Goal: Task Accomplishment & Management: Use online tool/utility

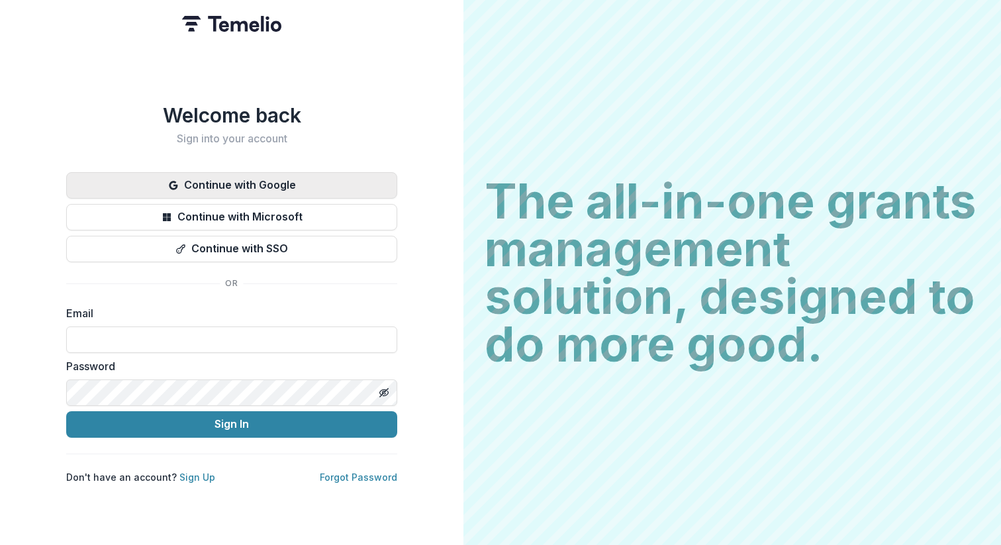
click at [308, 173] on button "Continue with Google" at bounding box center [231, 185] width 331 height 26
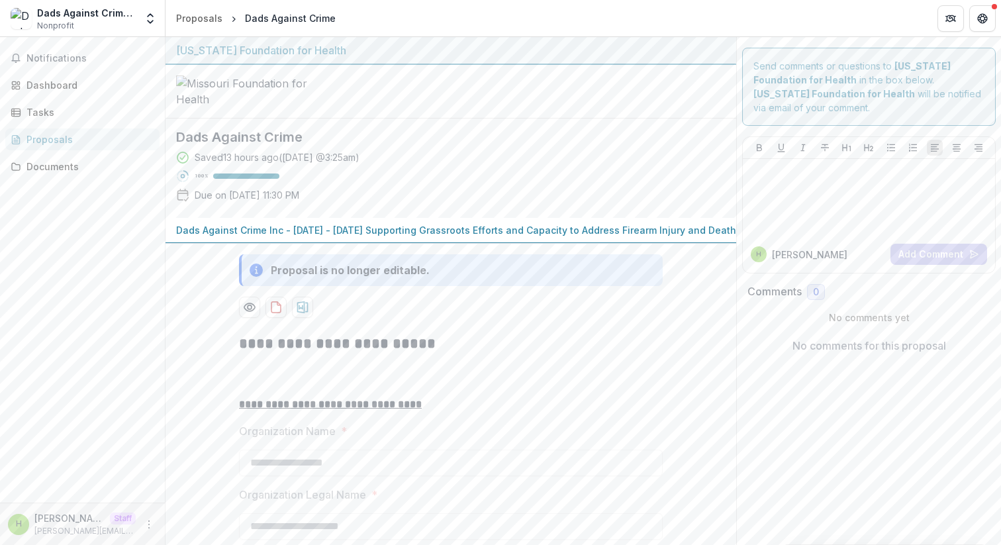
click at [162, 26] on div "Dads Against Crime Inc Nonprofit Foundations Translate Foundation Checks Nonpro…" at bounding box center [82, 20] width 165 height 31
click at [159, 26] on button "Open entity switcher" at bounding box center [150, 18] width 19 height 26
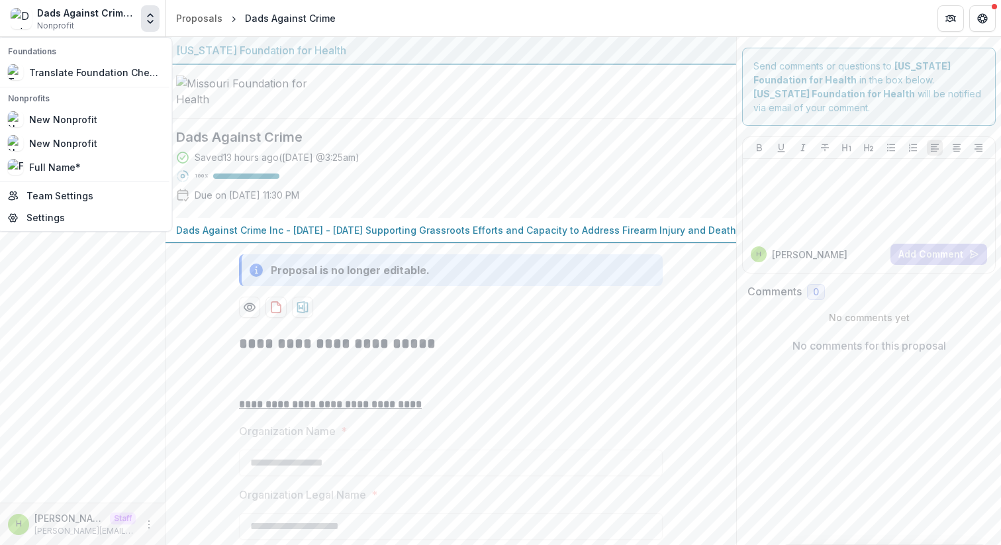
click at [159, 26] on button "Open entity switcher" at bounding box center [150, 18] width 19 height 26
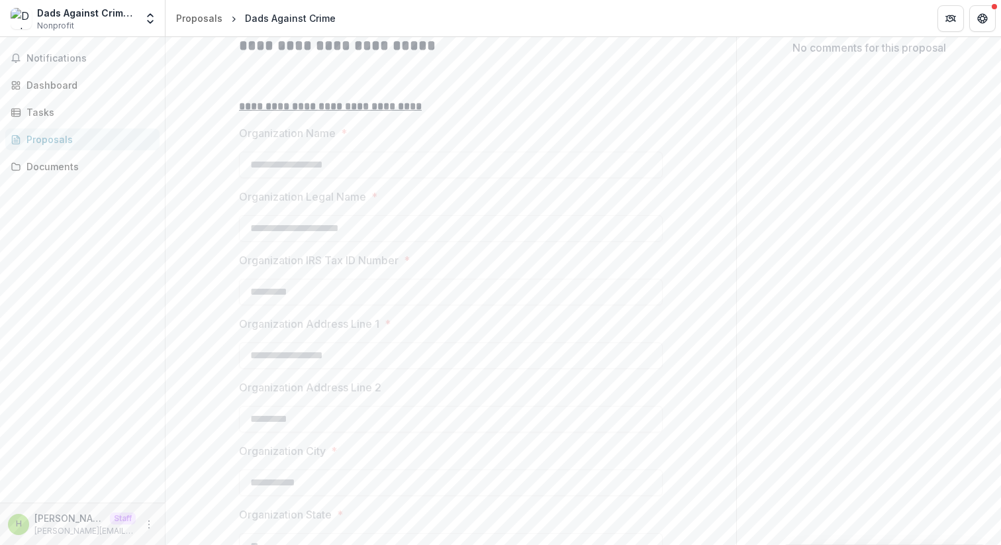
scroll to position [271, 0]
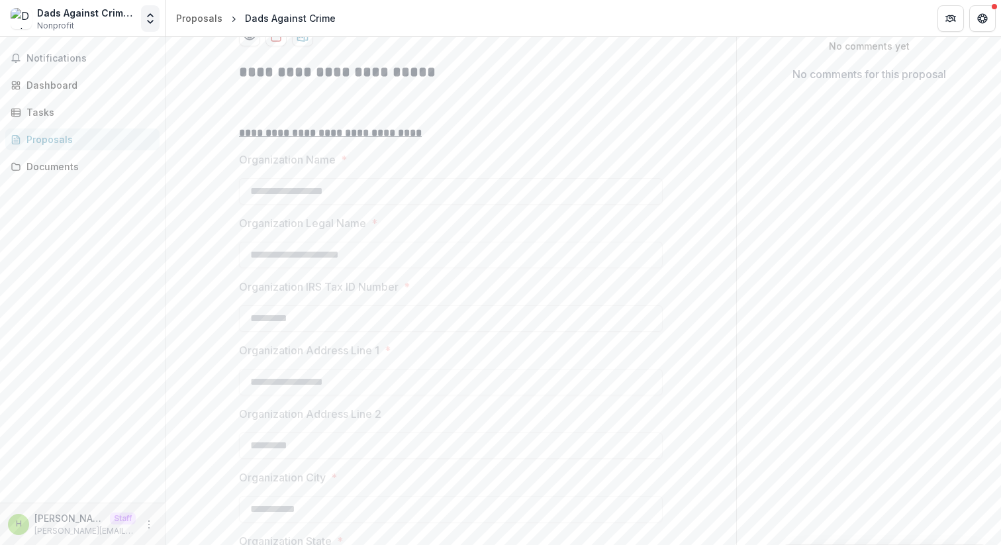
click at [153, 24] on icon "Open entity switcher" at bounding box center [150, 18] width 13 height 13
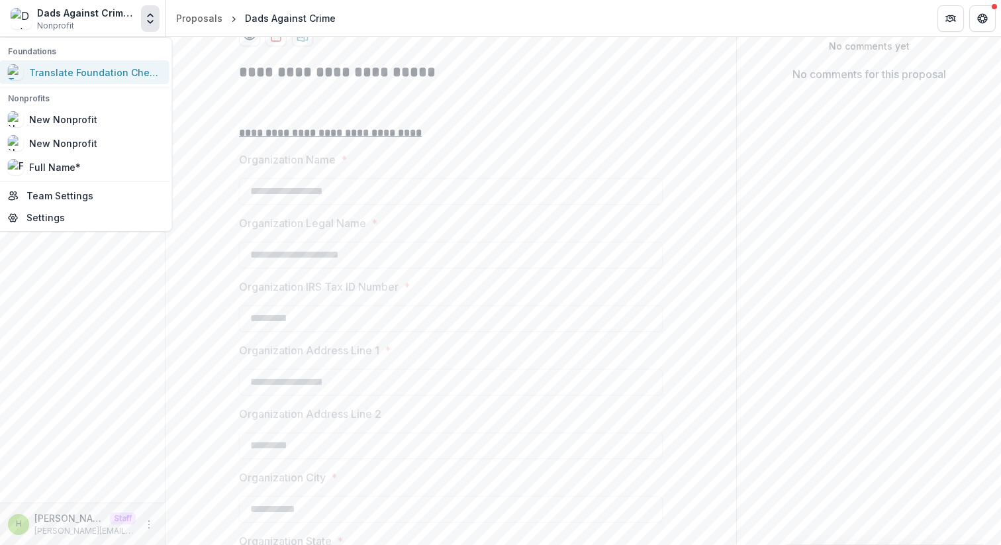
click at [132, 70] on div "Translate Foundation Checks" at bounding box center [95, 73] width 132 height 14
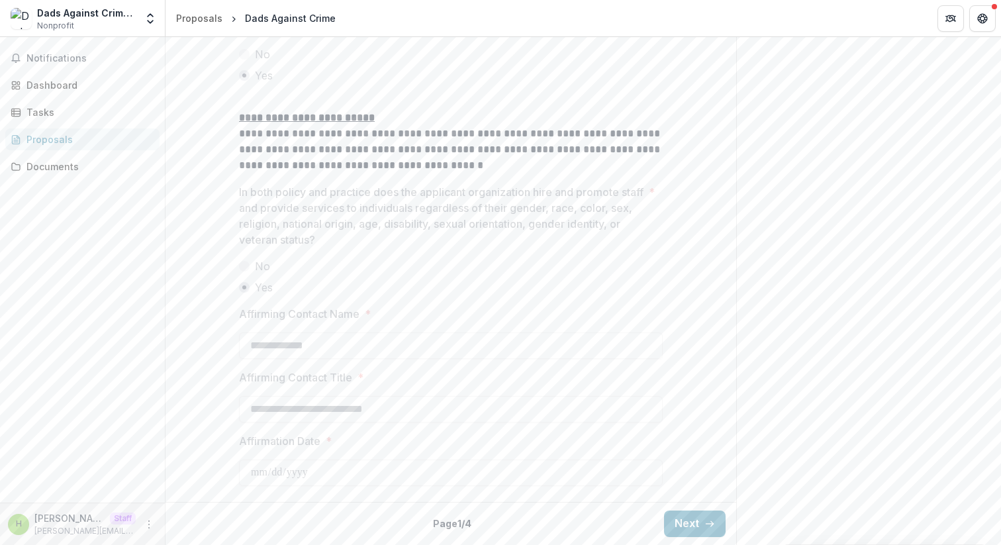
click at [692, 508] on div "Back Page 1 / 4 Next" at bounding box center [450, 523] width 570 height 43
click at [692, 519] on button "Next" at bounding box center [695, 523] width 62 height 26
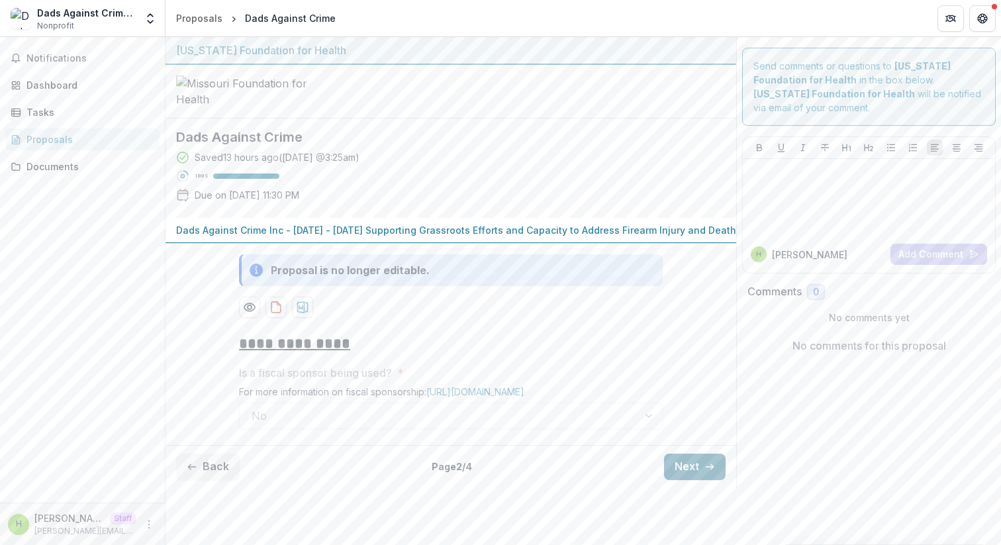
click at [692, 480] on button "Next" at bounding box center [695, 466] width 62 height 26
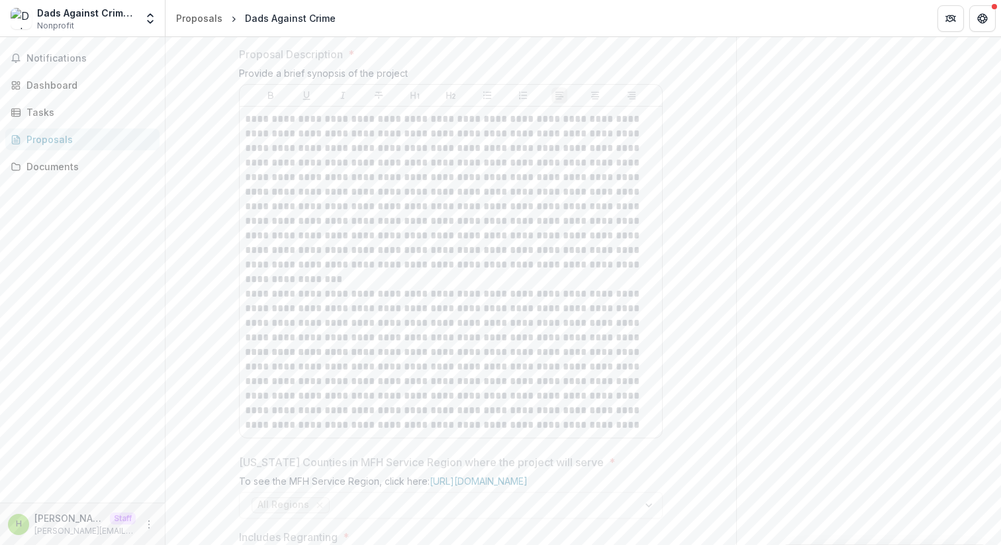
scroll to position [899, 0]
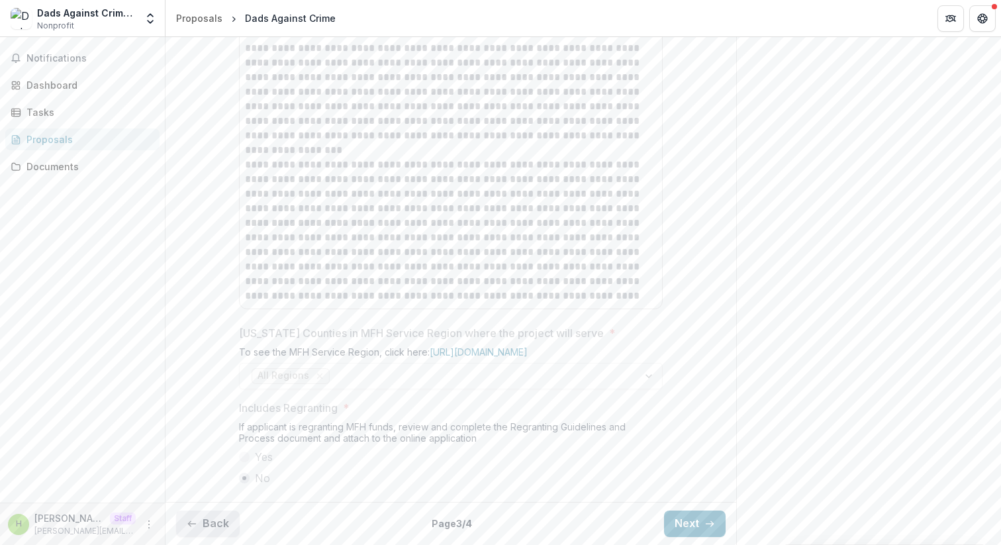
click at [200, 520] on button "Back" at bounding box center [208, 523] width 64 height 26
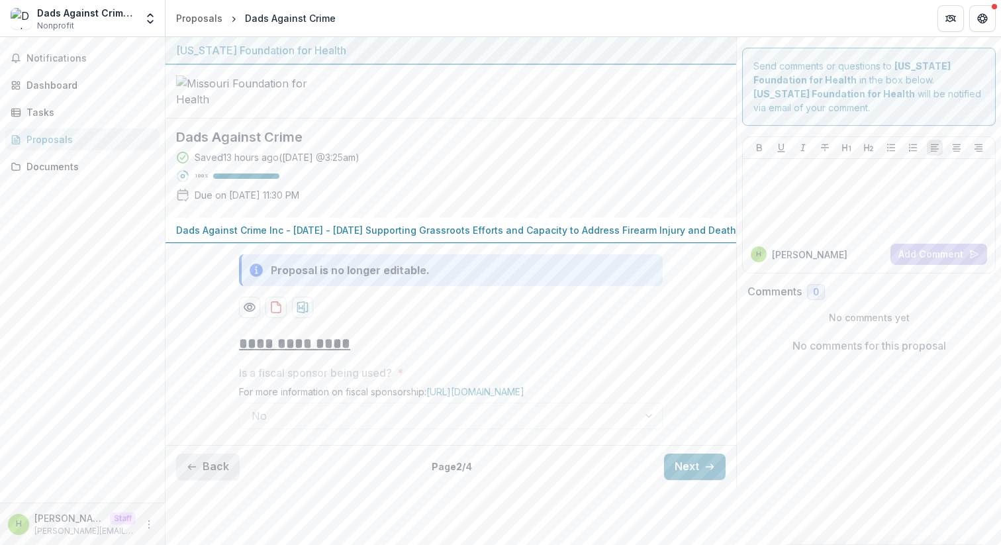
scroll to position [66, 0]
click at [276, 429] on div "No" at bounding box center [451, 415] width 424 height 26
click at [679, 480] on button "Next" at bounding box center [695, 466] width 62 height 26
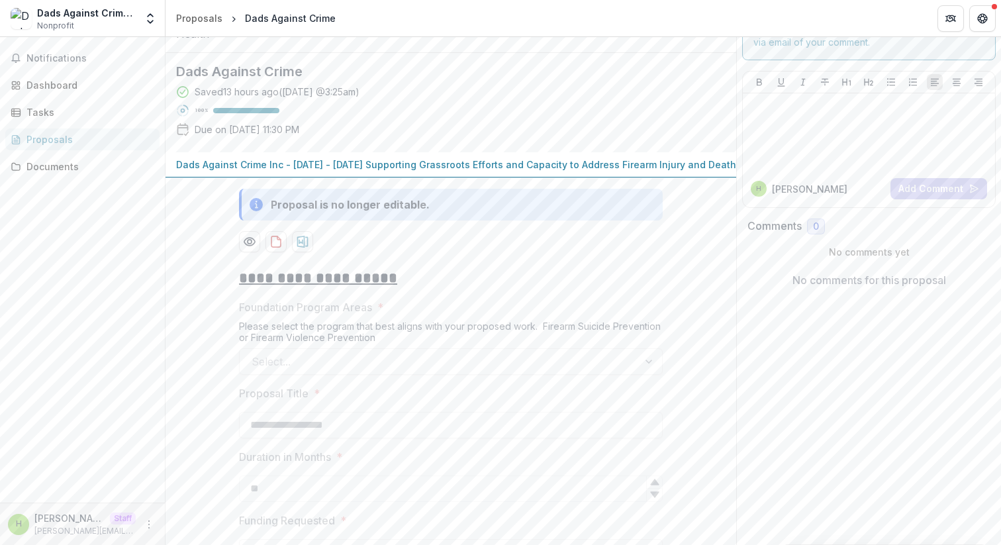
click at [539, 375] on div "Select..." at bounding box center [451, 361] width 424 height 26
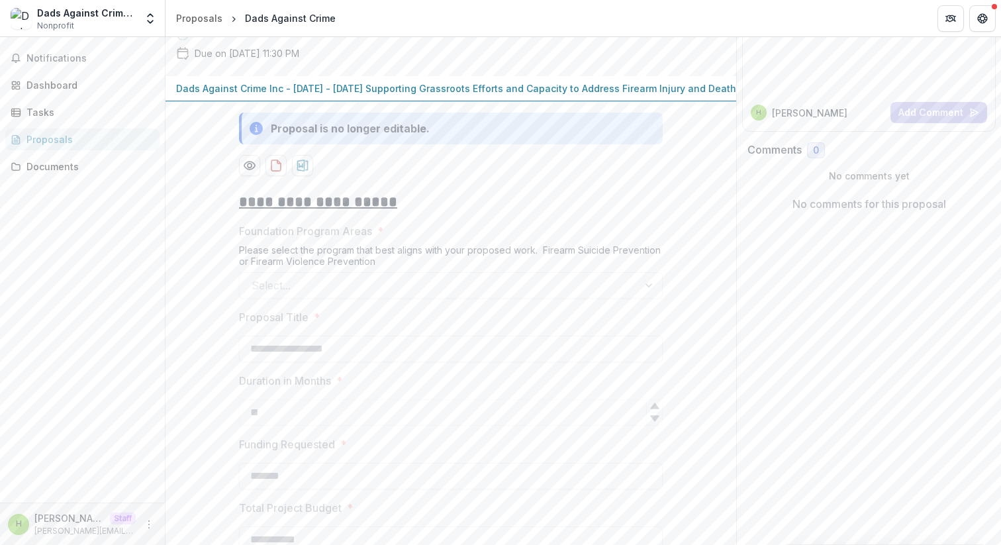
scroll to position [157, 0]
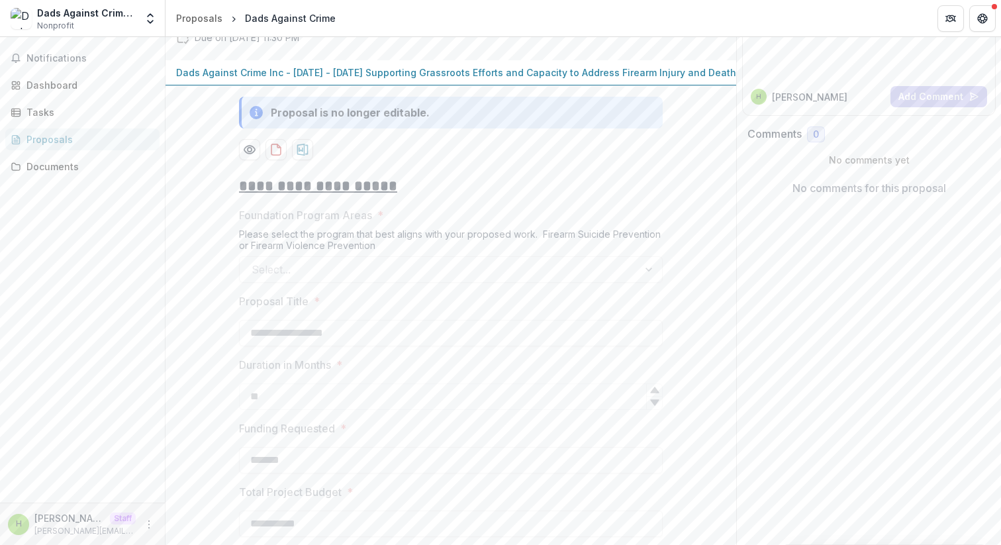
click at [332, 223] on p "Foundation Program Areas" at bounding box center [305, 215] width 133 height 16
copy p "Foundation Program Areas"
click at [287, 309] on p "Proposal Title" at bounding box center [273, 301] width 69 height 16
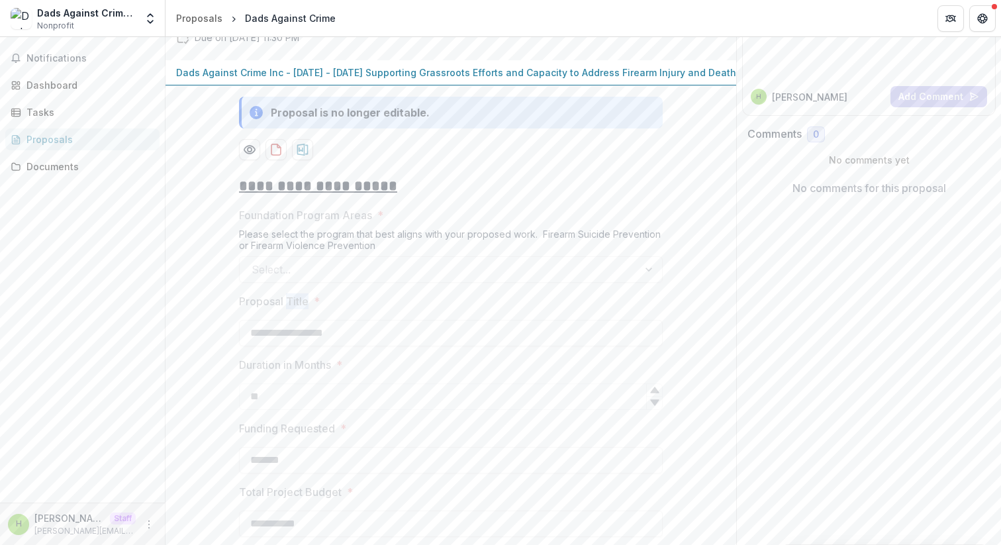
click at [287, 309] on p "Proposal Title" at bounding box center [273, 301] width 69 height 16
copy p "Proposal Title"
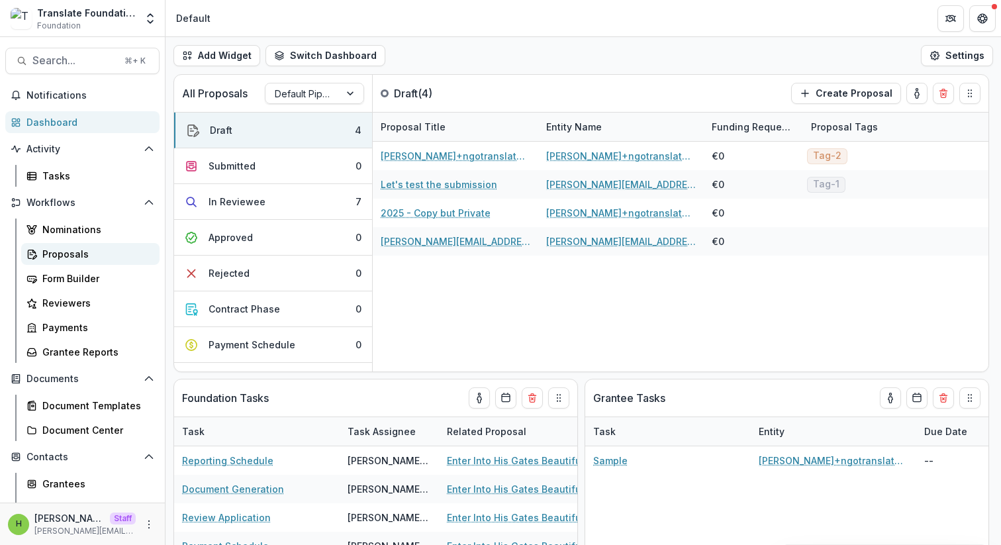
click at [87, 264] on link "Proposals" at bounding box center [90, 254] width 138 height 22
click at [79, 278] on div "Form Builder" at bounding box center [95, 278] width 107 height 14
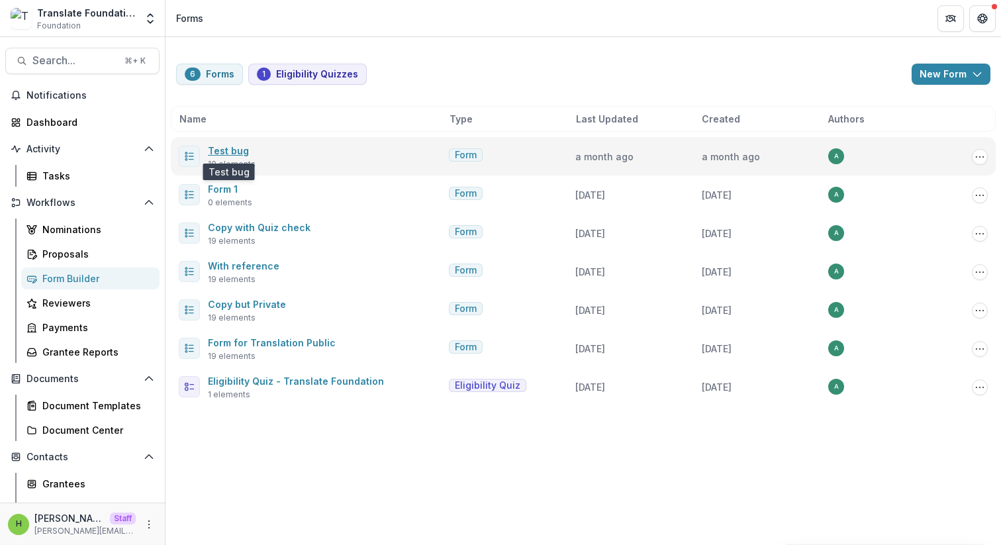
click at [224, 151] on link "Test bug" at bounding box center [228, 150] width 41 height 11
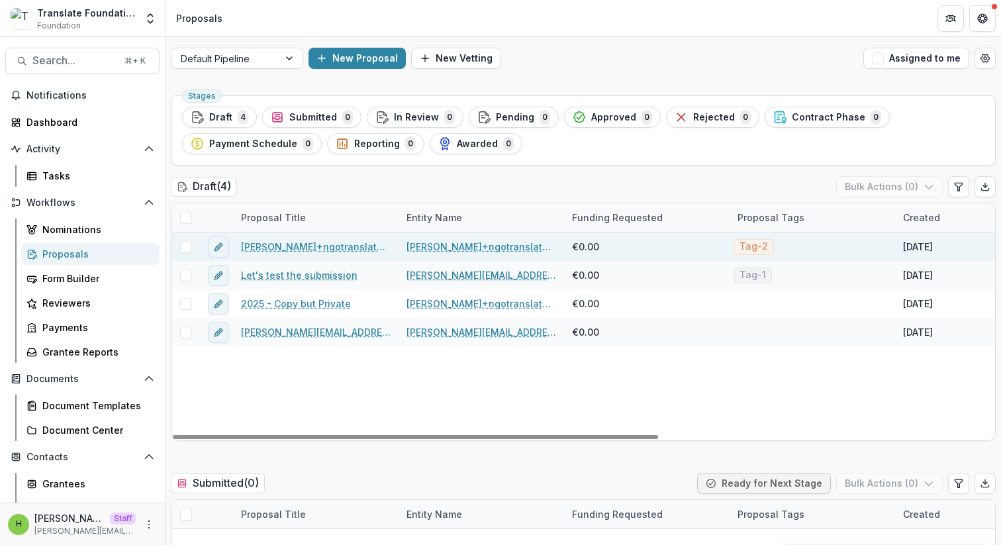
click at [325, 251] on link "anveet+ngotranslatatetest NGO - 2025 - Copy but Private" at bounding box center [316, 247] width 150 height 14
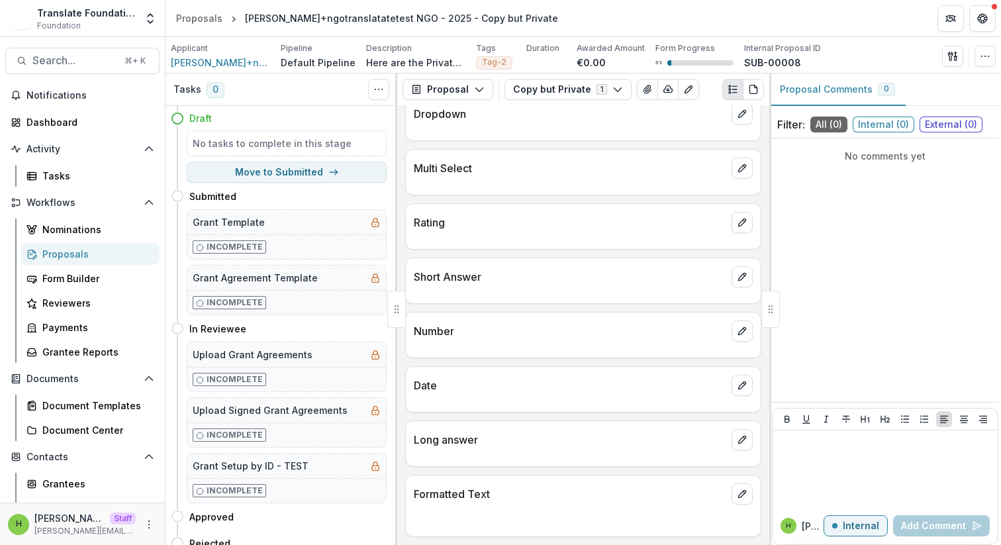
scroll to position [1301, 0]
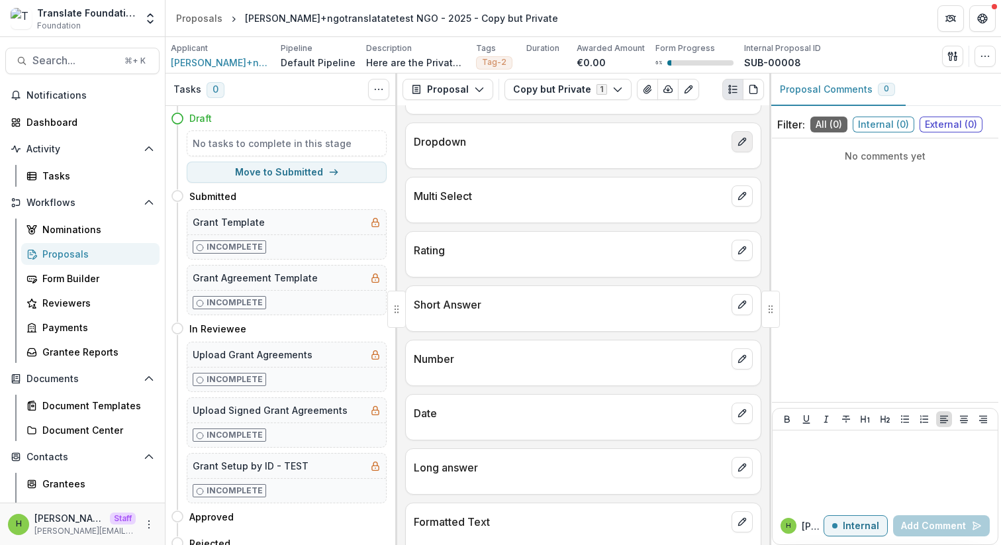
click at [737, 144] on icon "edit" at bounding box center [742, 141] width 11 height 11
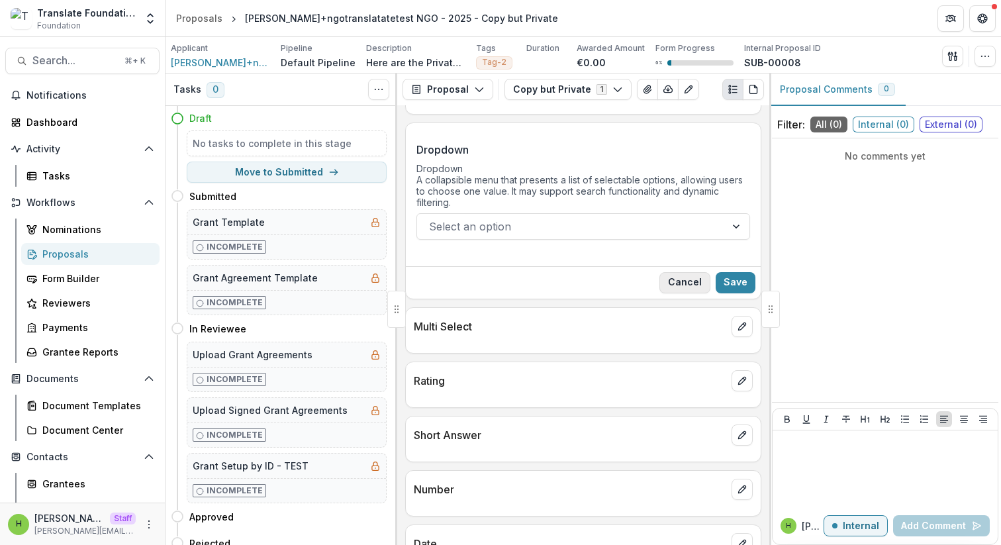
click at [694, 290] on button "Cancel" at bounding box center [684, 282] width 51 height 21
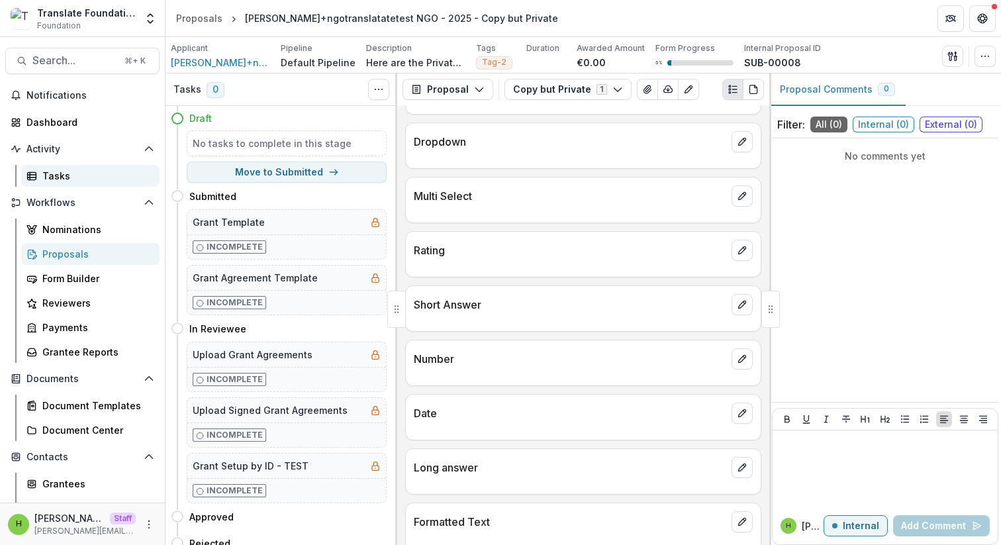
click at [66, 177] on div "Tasks" at bounding box center [95, 176] width 107 height 14
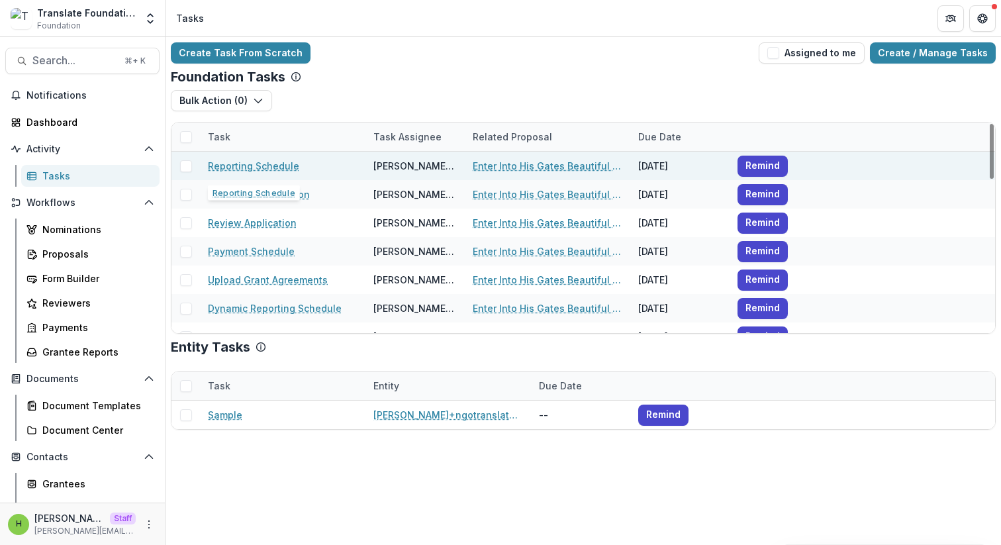
click at [253, 161] on link "Reporting Schedule" at bounding box center [253, 166] width 91 height 14
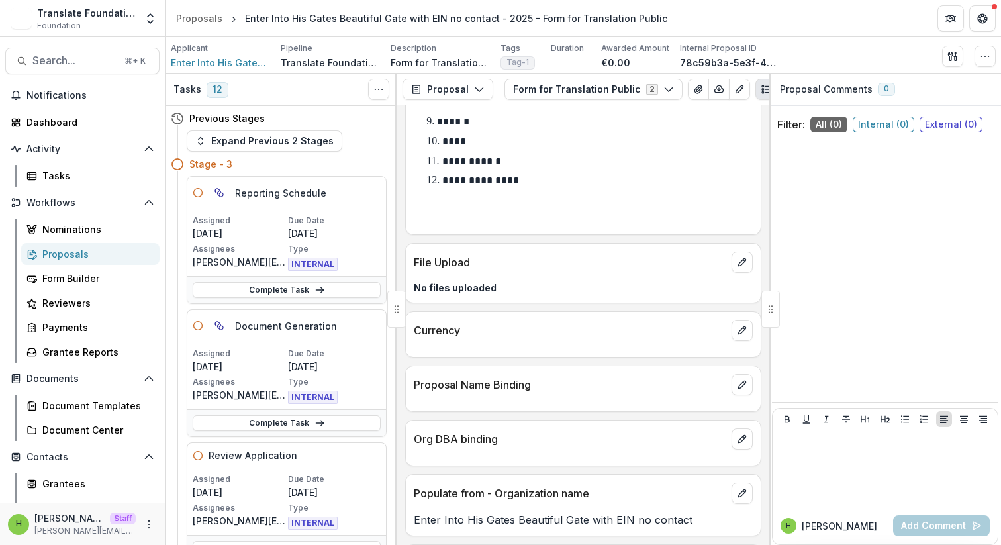
scroll to position [174, 0]
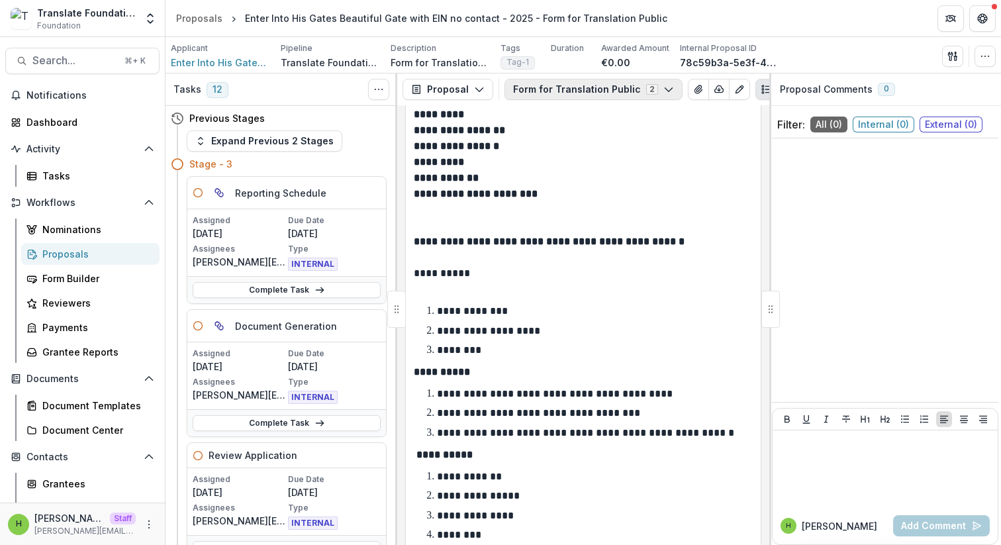
click at [603, 99] on button "Form for Translation Public 2" at bounding box center [593, 89] width 178 height 21
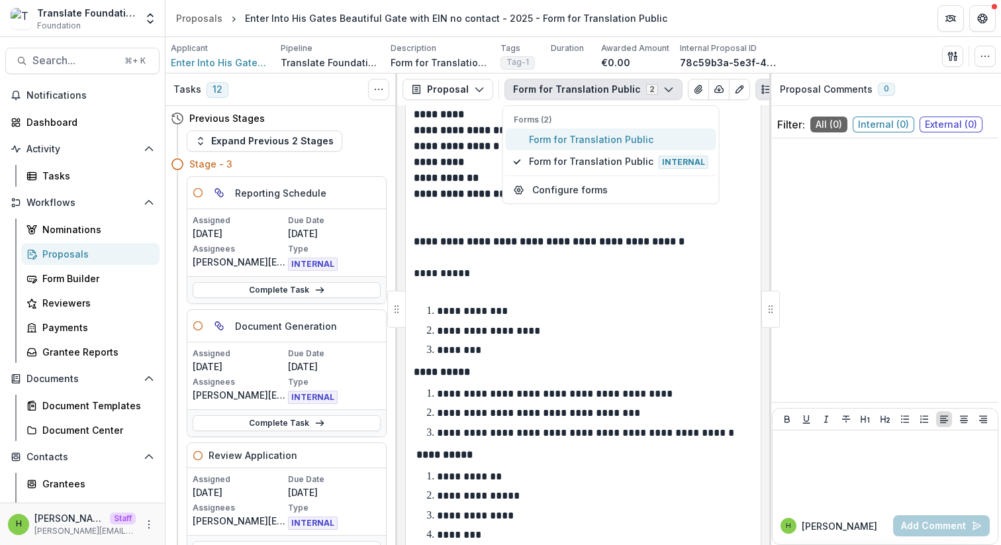
click at [600, 140] on span "Form for Translation Public" at bounding box center [618, 139] width 179 height 14
click at [478, 85] on icon "button" at bounding box center [479, 89] width 11 height 11
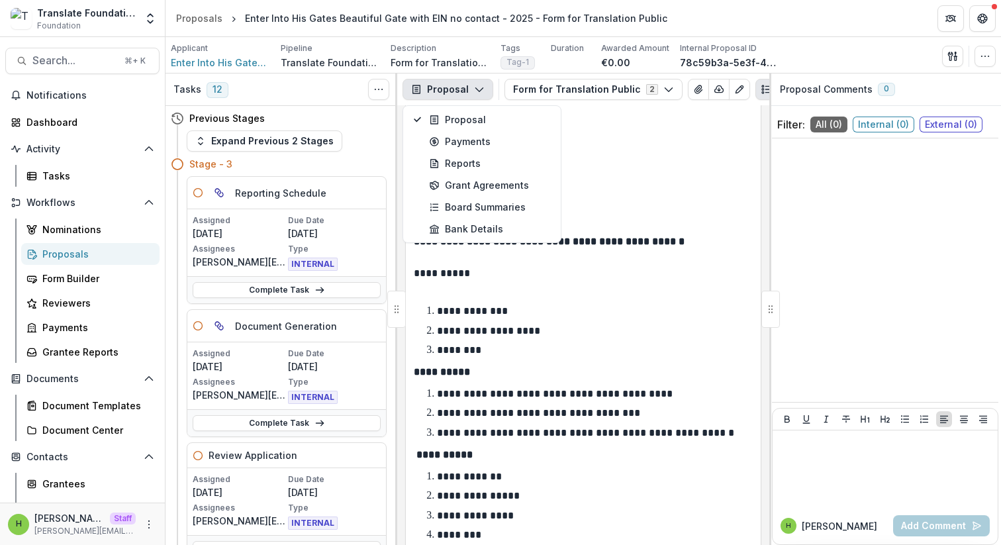
click at [650, 179] on p "**********" at bounding box center [583, 178] width 339 height 16
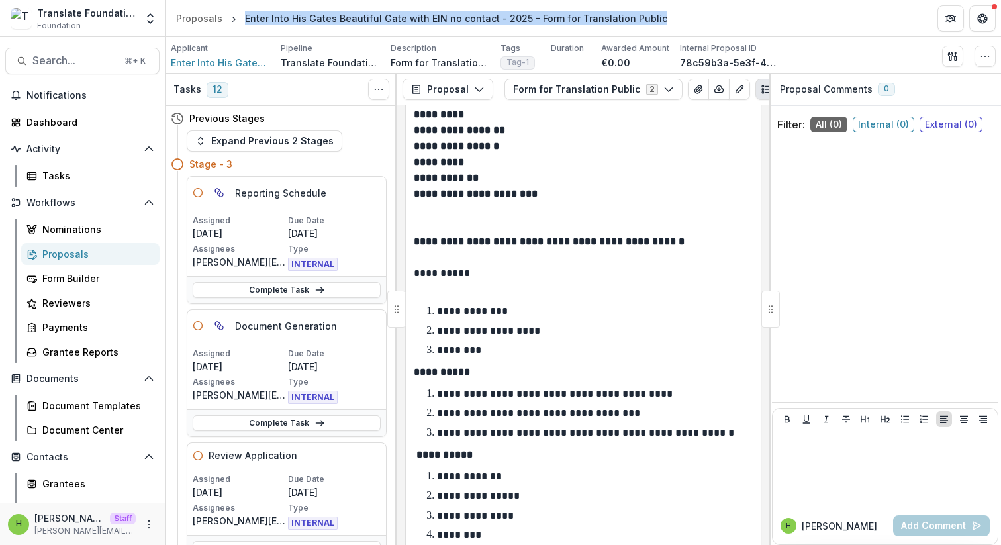
drag, startPoint x: 242, startPoint y: 17, endPoint x: 691, endPoint y: 17, distance: 448.7
click at [692, 17] on header "Proposals Enter Into His Gates Beautiful Gate with EIN no contact - 2025 - Form…" at bounding box center [582, 18] width 835 height 36
copy div "Enter Into His Gates Beautiful Gate with EIN no contact - 2025 - Form for Trans…"
click at [80, 285] on div "Form Builder" at bounding box center [95, 278] width 107 height 14
